Goal: Task Accomplishment & Management: Complete application form

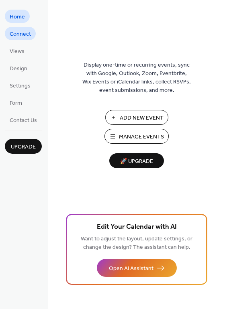
click at [27, 33] on span "Connect" at bounding box center [20, 34] width 21 height 8
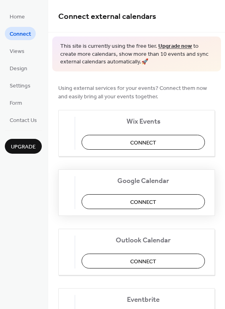
click at [131, 201] on button "Connect" at bounding box center [142, 201] width 123 height 15
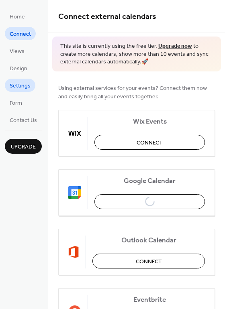
click at [25, 86] on span "Settings" at bounding box center [20, 86] width 21 height 8
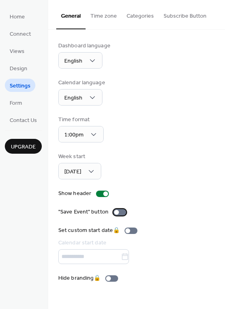
click at [118, 212] on div at bounding box center [119, 212] width 13 height 6
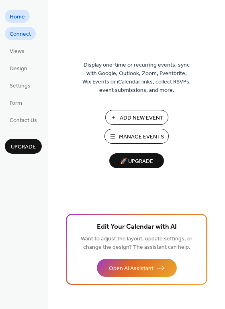
click at [17, 37] on span "Connect" at bounding box center [20, 34] width 21 height 8
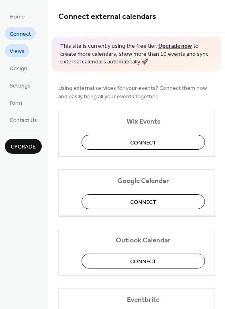
click at [18, 50] on span "Views" at bounding box center [17, 51] width 15 height 8
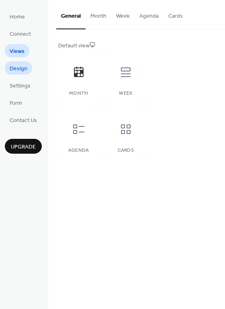
click at [21, 71] on span "Design" at bounding box center [19, 69] width 18 height 8
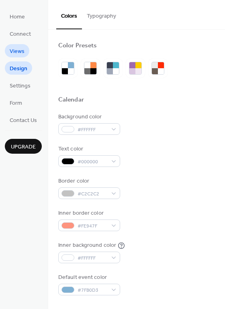
click at [20, 52] on span "Views" at bounding box center [17, 51] width 15 height 8
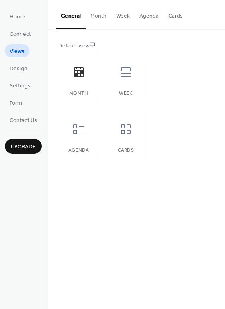
click at [102, 23] on button "Month" at bounding box center [98, 14] width 26 height 28
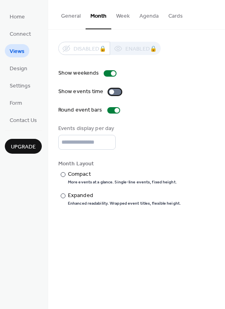
click at [121, 94] on label "Show events time" at bounding box center [91, 91] width 66 height 8
click at [84, 175] on div "Compact" at bounding box center [121, 174] width 107 height 8
click at [123, 17] on button "Week" at bounding box center [122, 14] width 23 height 28
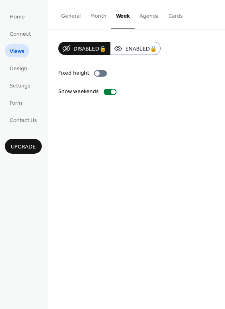
click at [144, 18] on button "Agenda" at bounding box center [148, 14] width 29 height 28
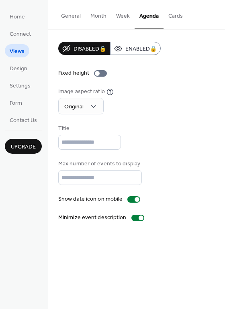
click at [69, 18] on button "General" at bounding box center [70, 14] width 29 height 28
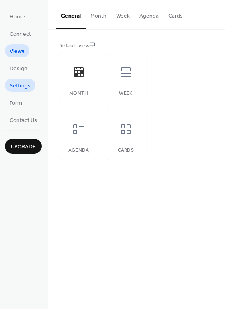
click at [16, 83] on span "Settings" at bounding box center [20, 86] width 21 height 8
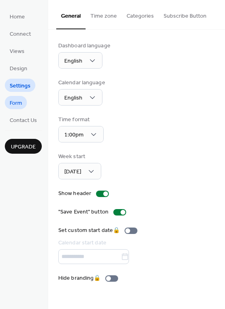
click at [19, 102] on span "Form" at bounding box center [16, 103] width 12 height 8
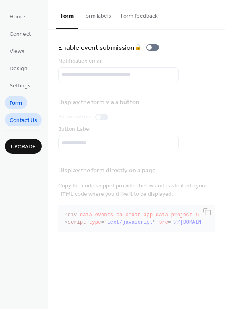
click at [30, 120] on span "Contact Us" at bounding box center [23, 120] width 27 height 8
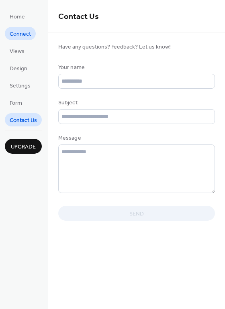
click at [22, 28] on link "Connect" at bounding box center [20, 33] width 31 height 13
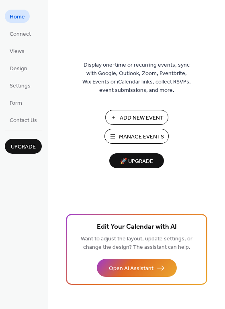
click at [133, 118] on span "Add New Event" at bounding box center [142, 118] width 44 height 8
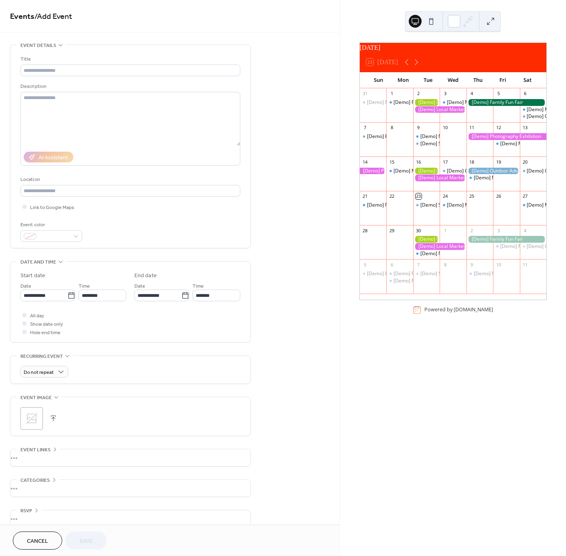
click at [423, 174] on div at bounding box center [426, 171] width 26 height 7
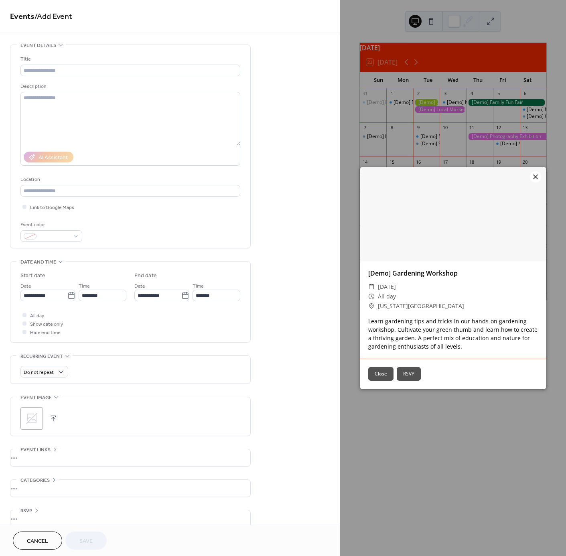
click at [536, 179] on icon at bounding box center [536, 177] width 10 height 10
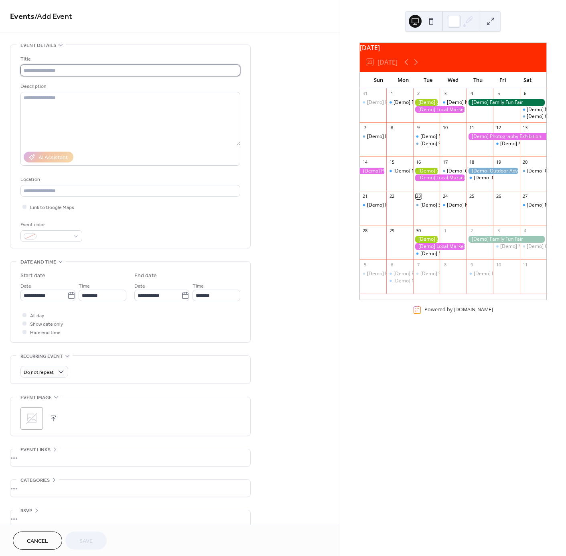
click at [95, 71] on input "text" at bounding box center [130, 71] width 220 height 12
